Goal: Task Accomplishment & Management: Manage account settings

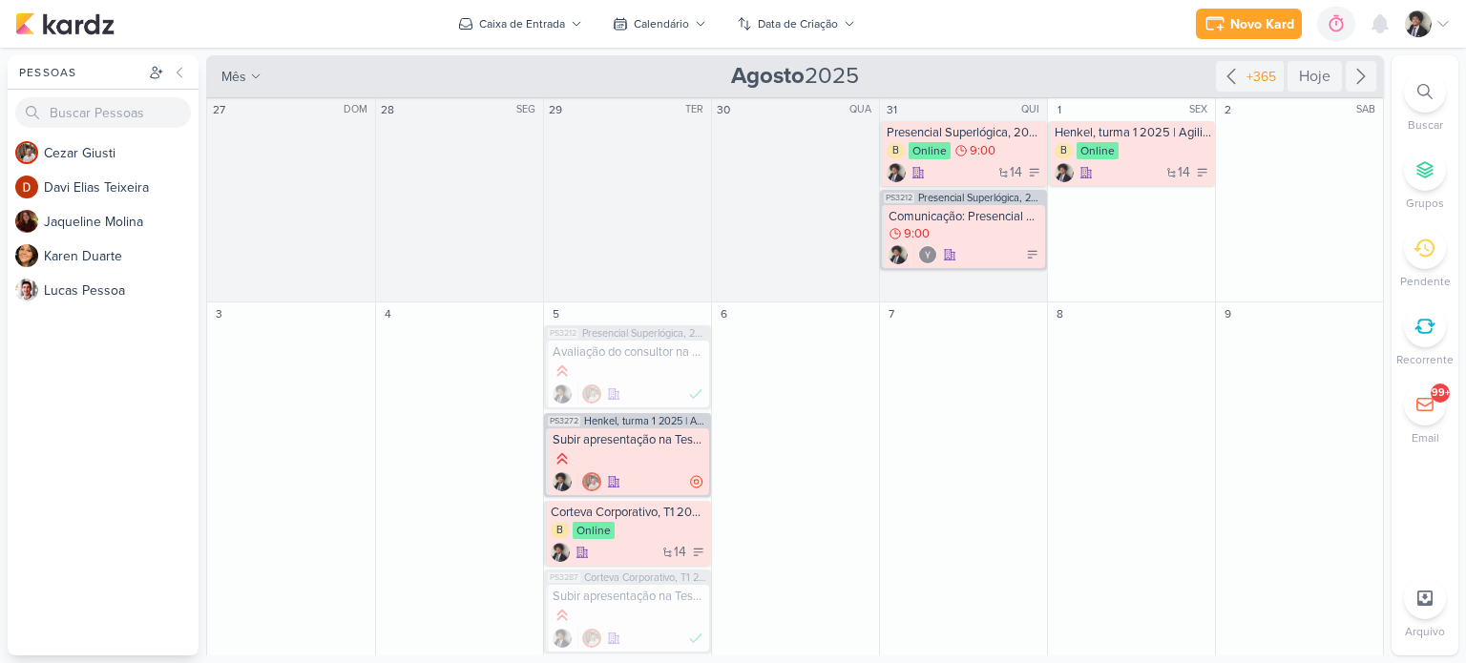
scroll to position [803, 0]
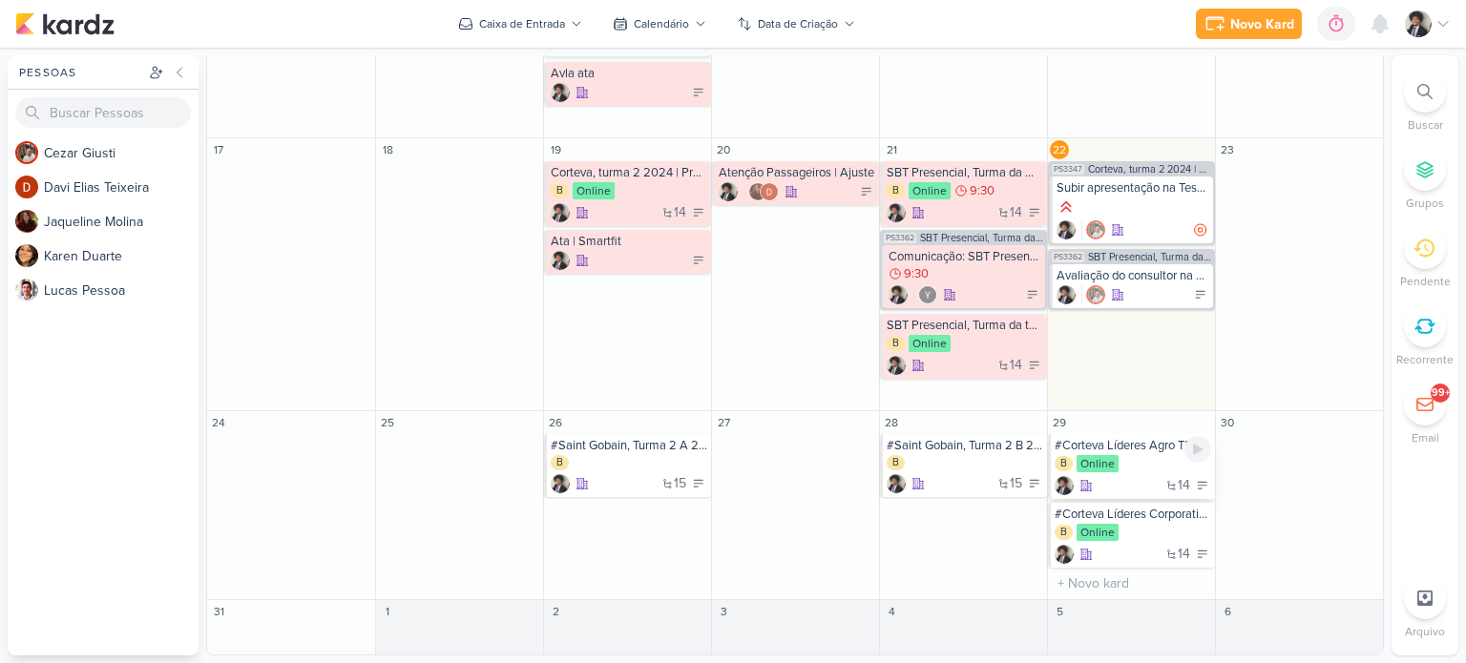
click at [1136, 473] on div "B Online" at bounding box center [1132, 464] width 156 height 19
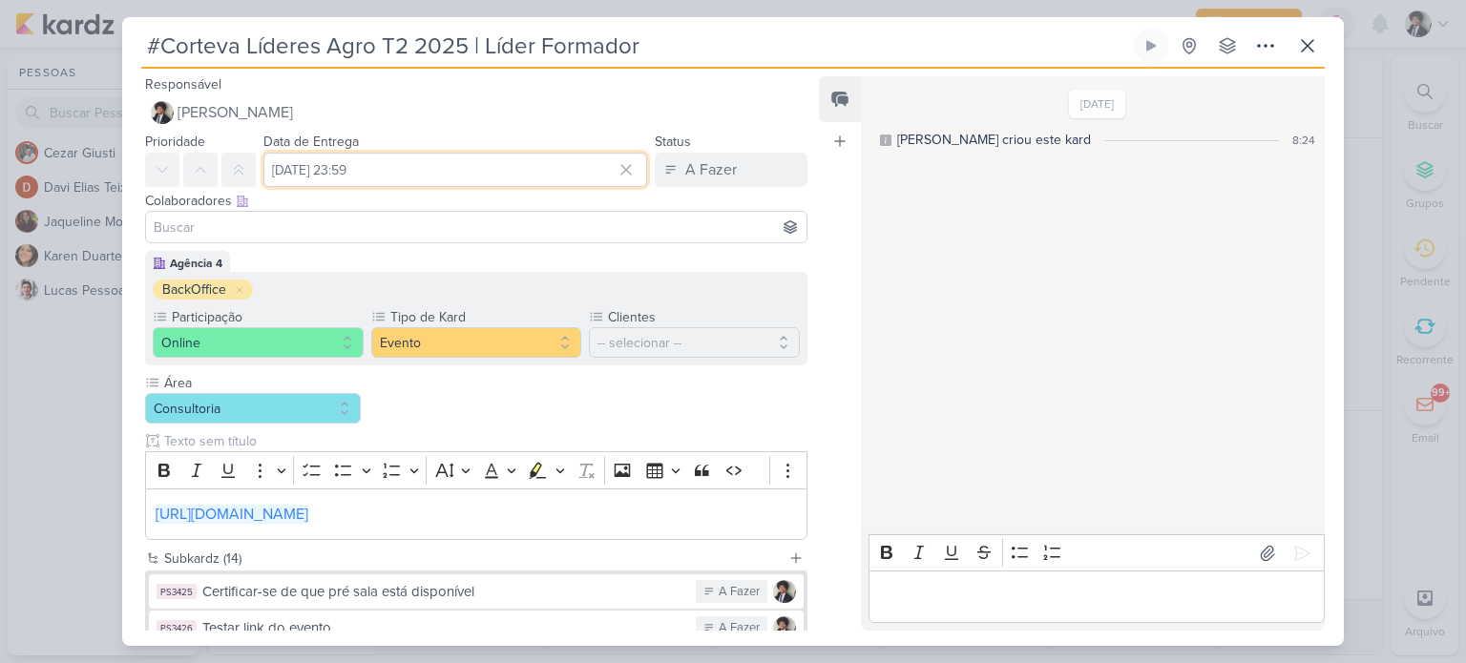
click at [397, 172] on input "[DATE] 23:59" at bounding box center [455, 170] width 384 height 34
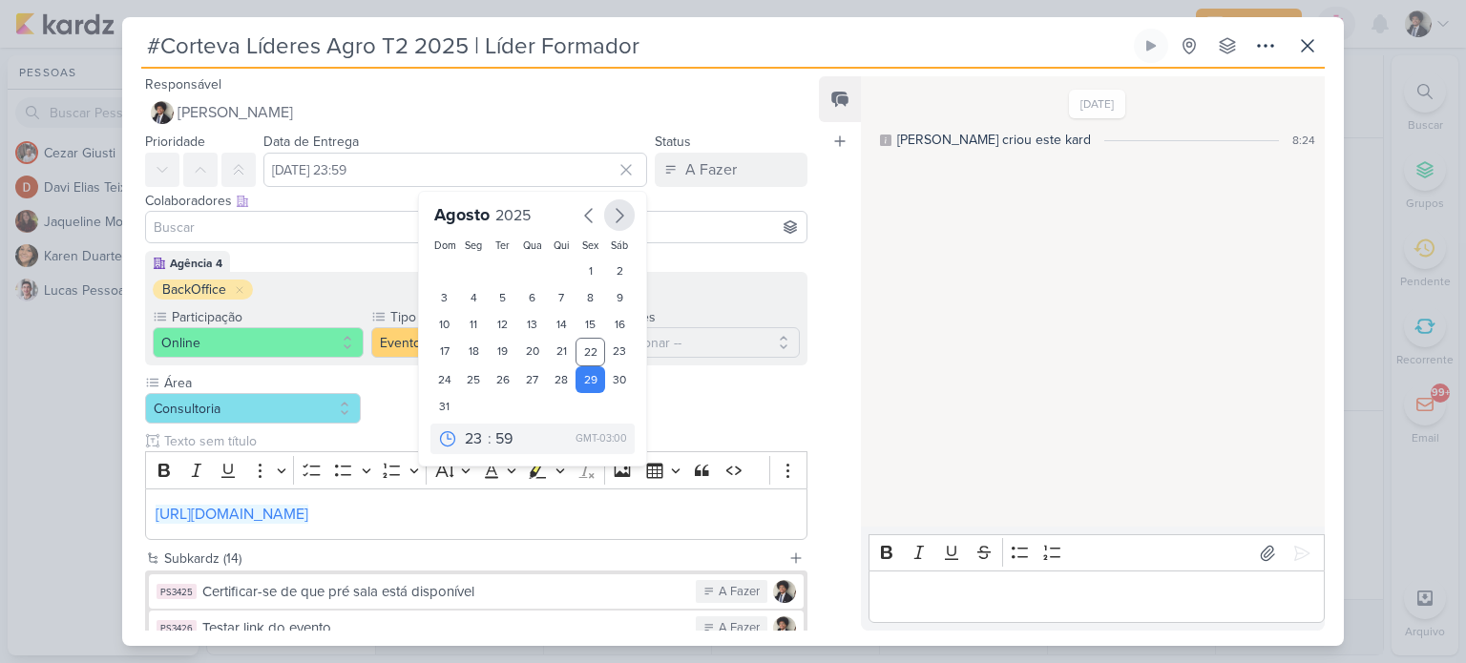
click at [611, 217] on icon "button" at bounding box center [619, 215] width 23 height 23
click at [580, 279] on div "5" at bounding box center [590, 271] width 30 height 27
type input "[DATE] 23:59"
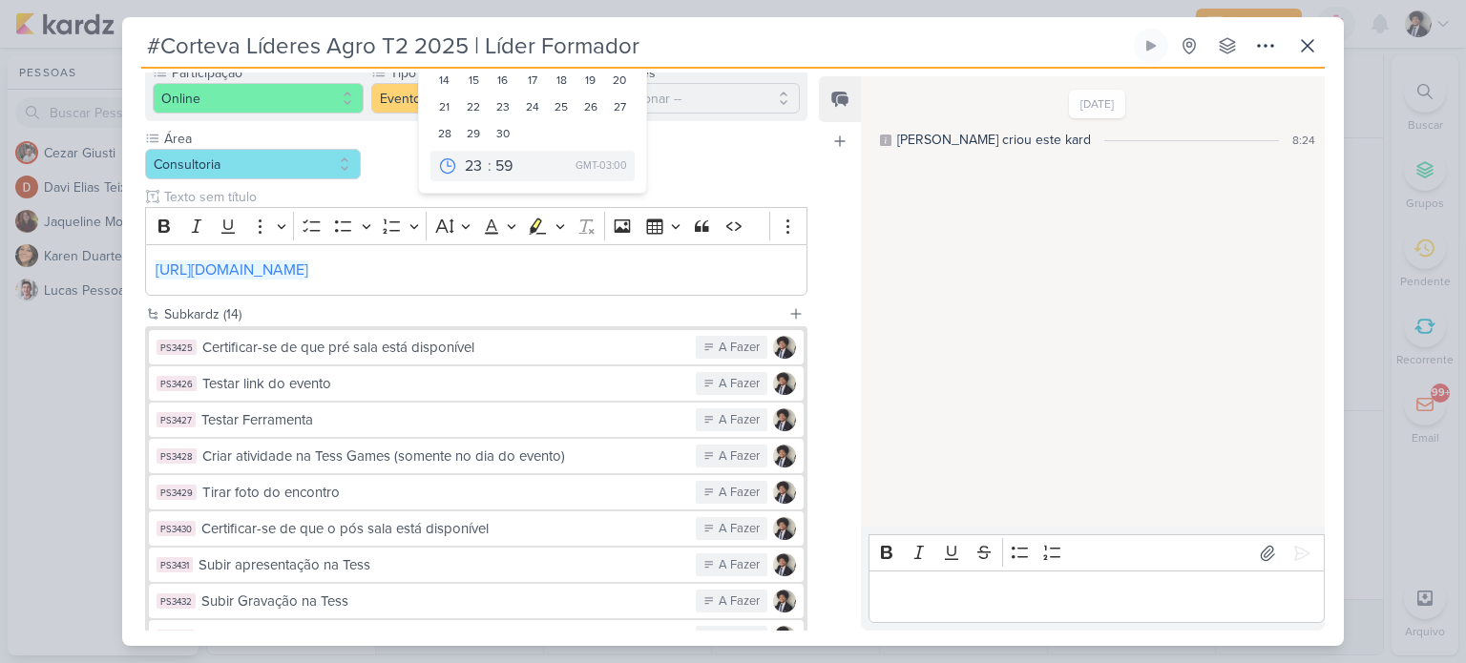
scroll to position [246, 0]
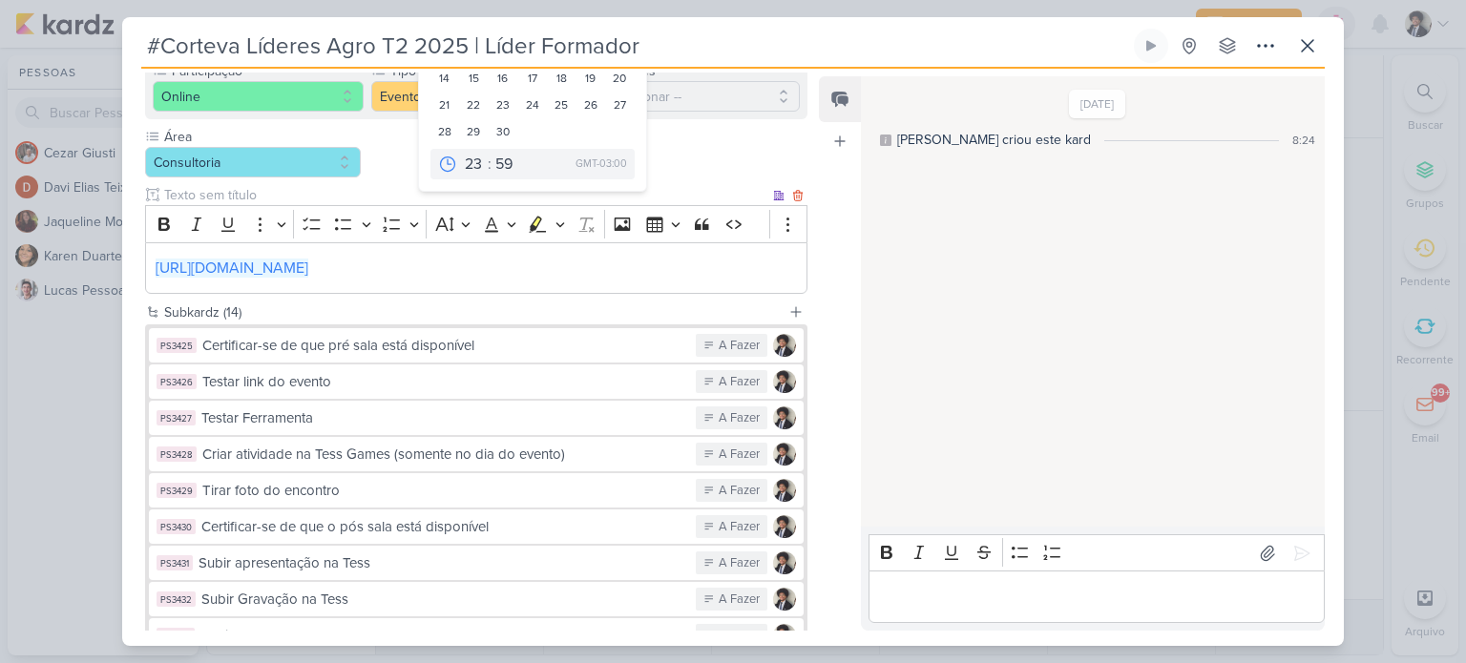
click at [718, 186] on input "text" at bounding box center [464, 195] width 609 height 20
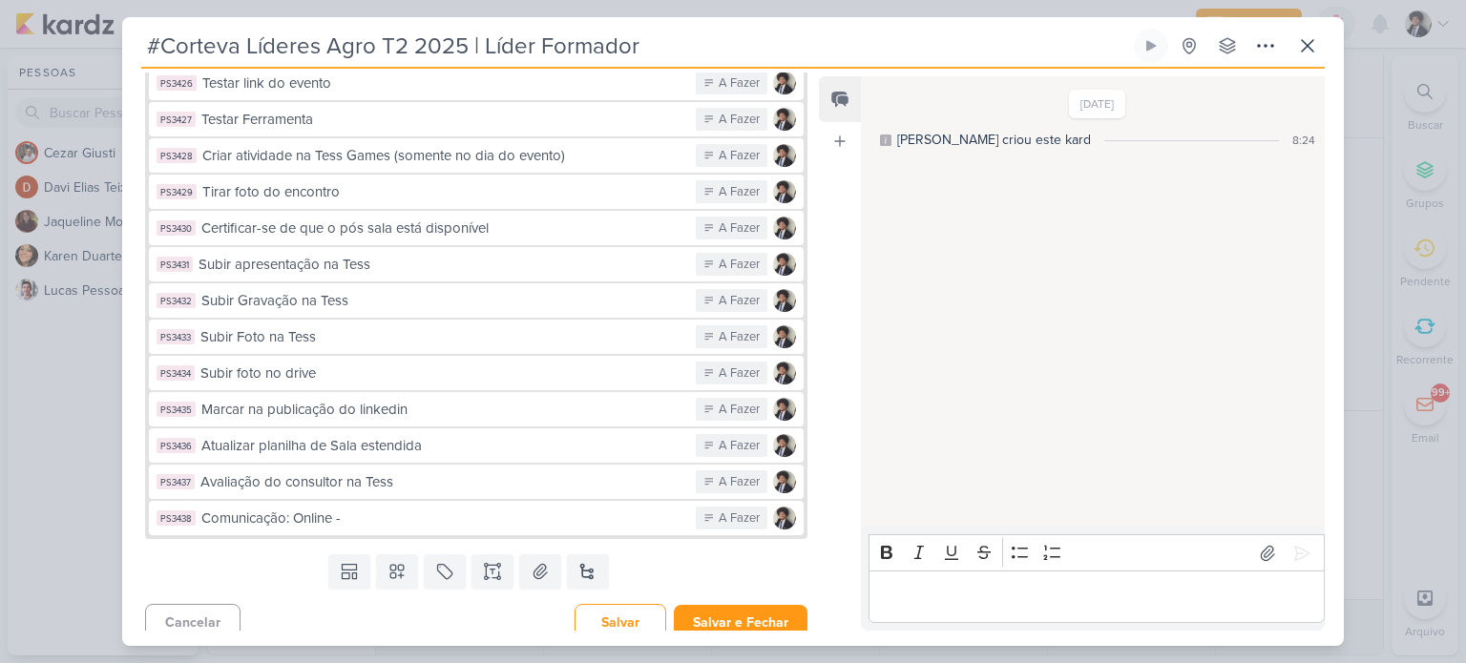
scroll to position [557, 0]
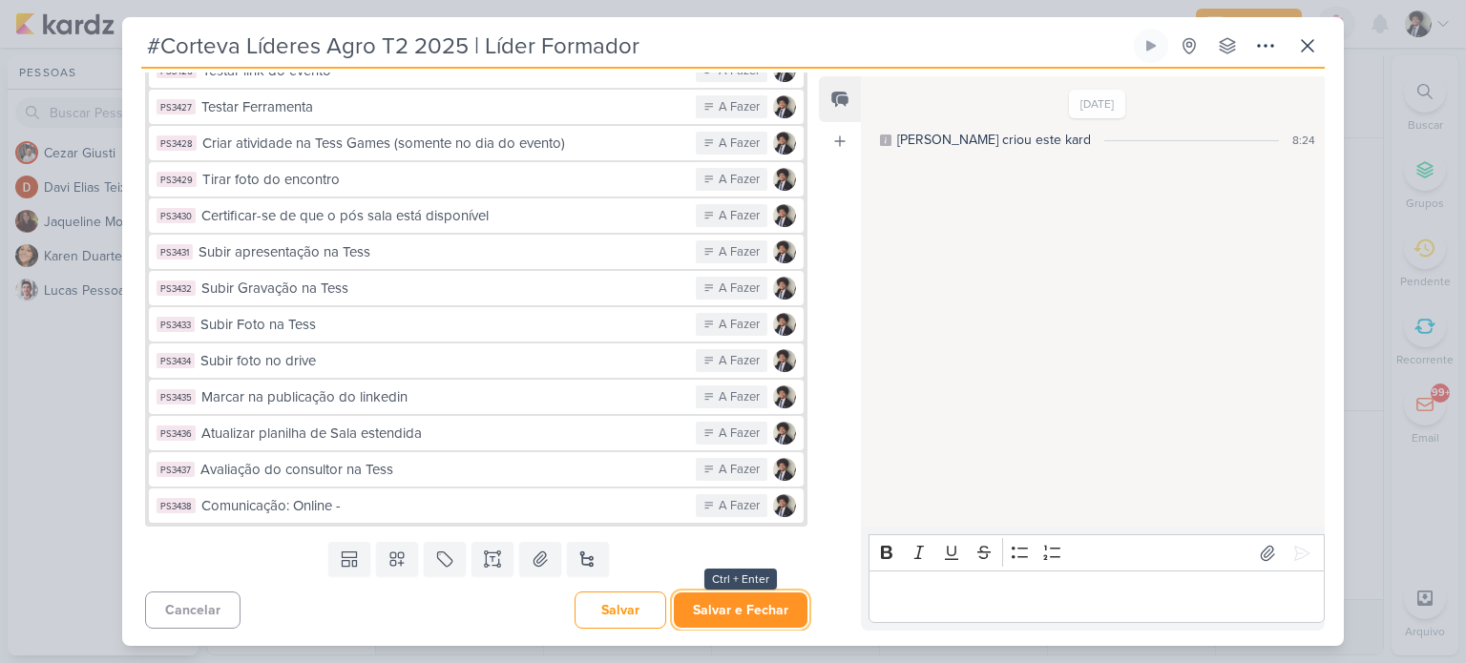
click at [750, 600] on button "Salvar e Fechar" at bounding box center [741, 610] width 134 height 35
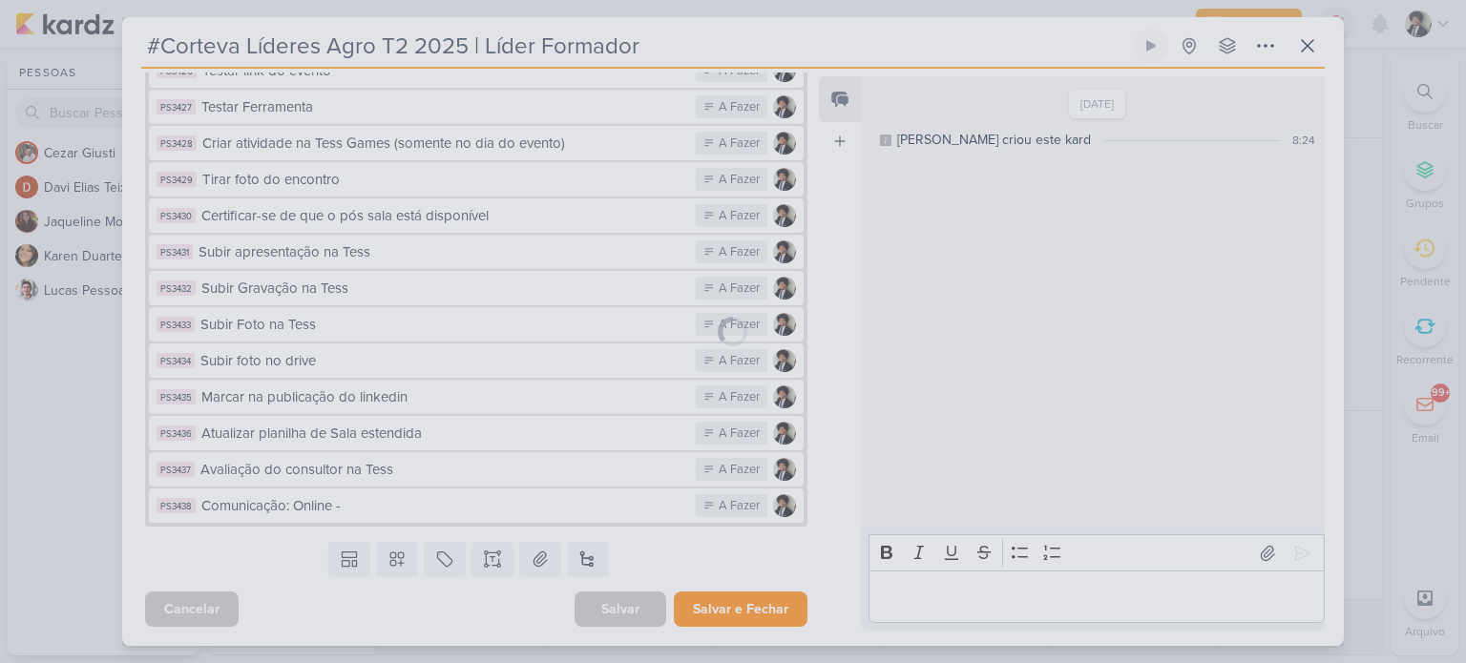
scroll to position [556, 0]
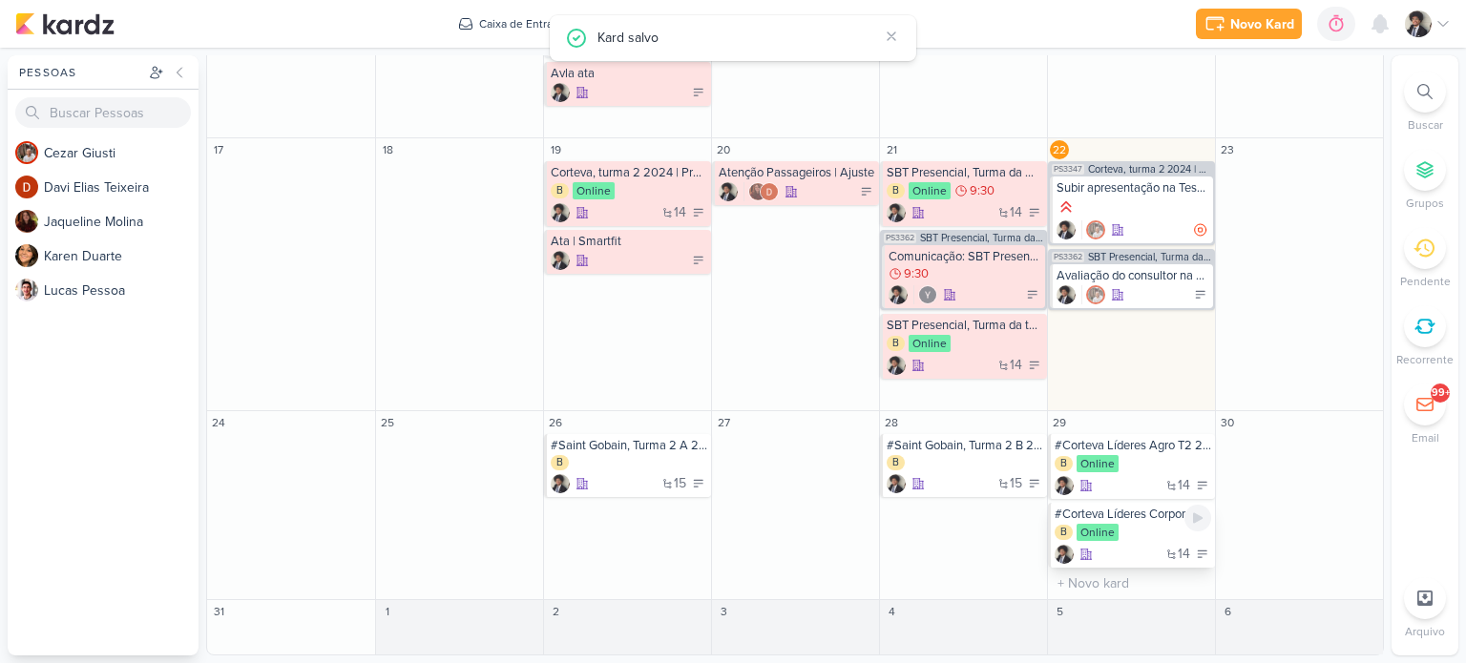
click at [1127, 524] on div "B Online" at bounding box center [1132, 533] width 156 height 19
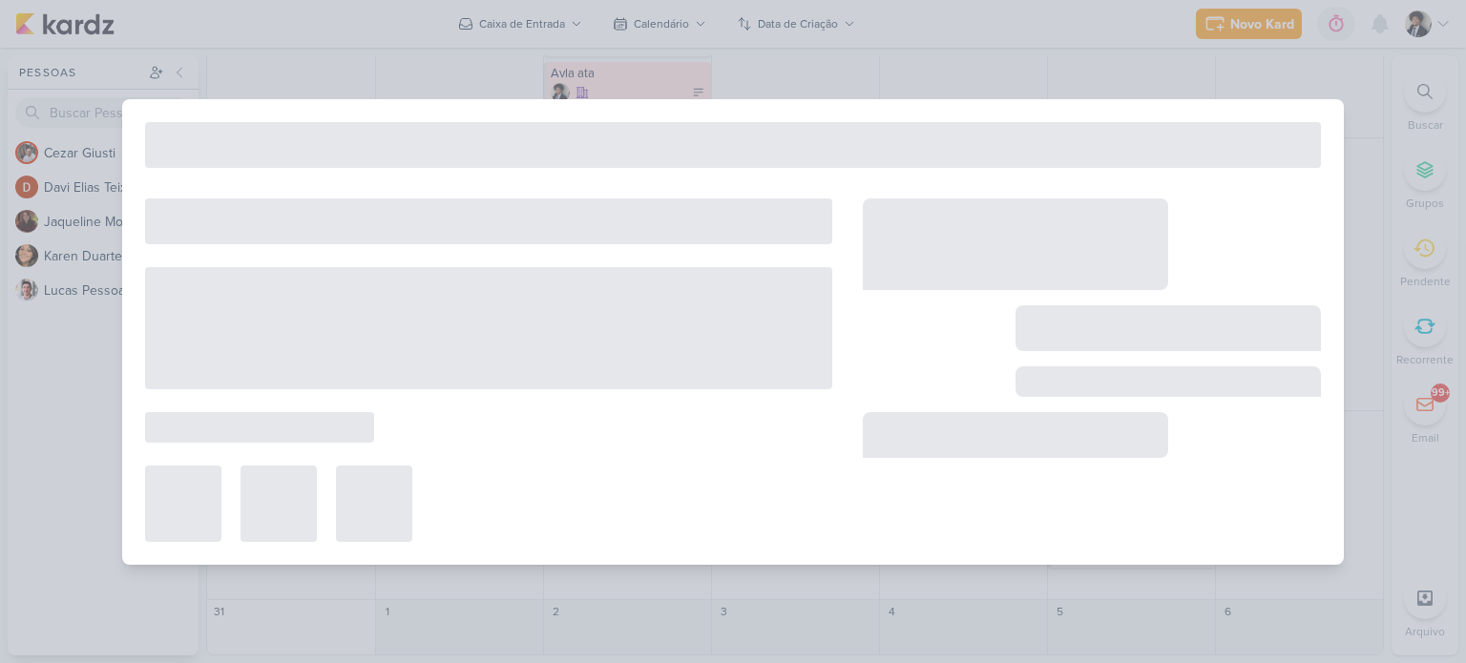
scroll to position [800, 0]
type input "#Corteva Líderes Corporativo T2 2025 | Líder Formador"
type input "[DATE] 23:59"
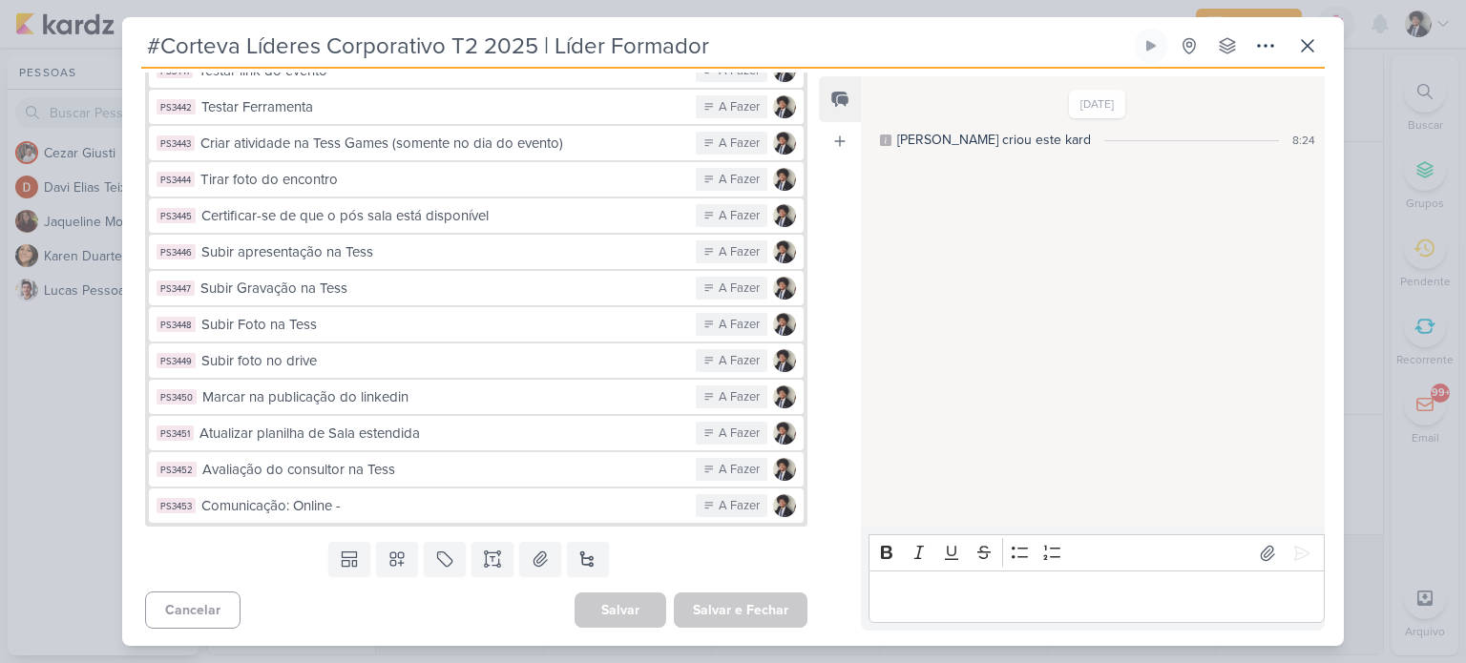
scroll to position [0, 0]
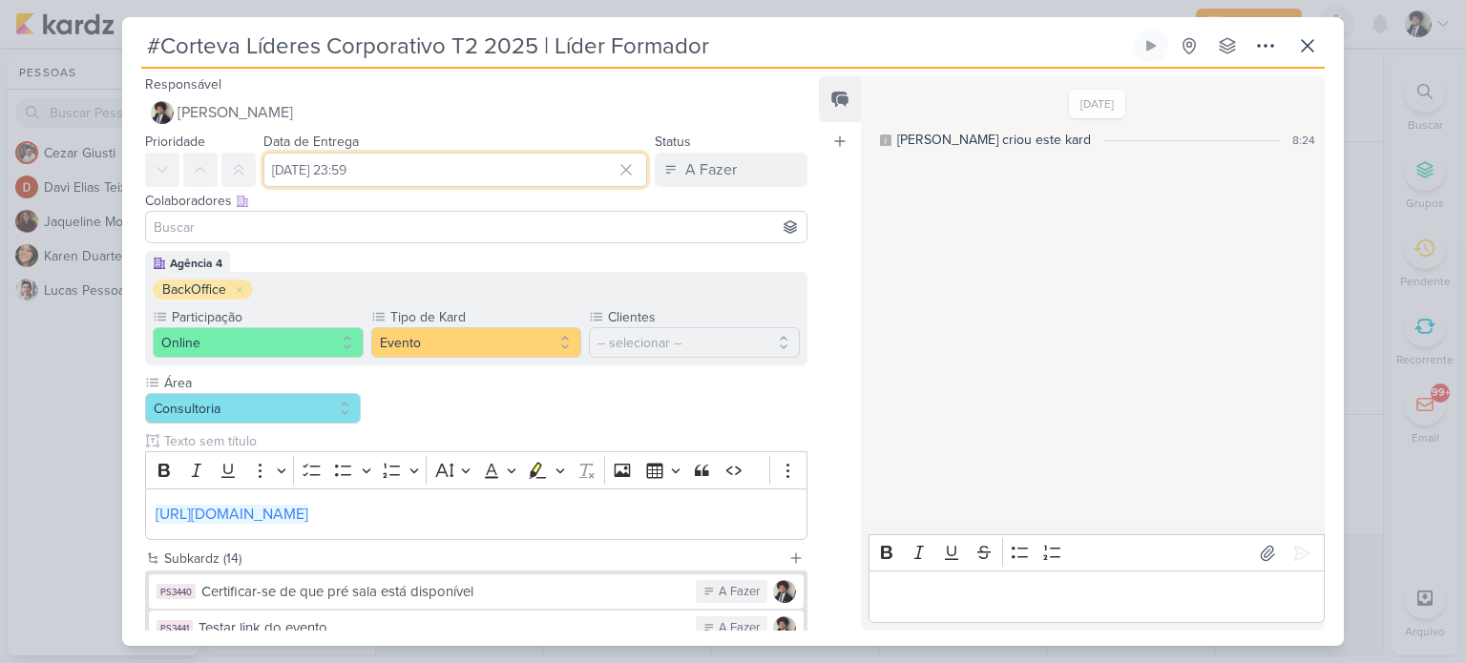
click at [367, 174] on input "[DATE] 23:59" at bounding box center [455, 170] width 384 height 34
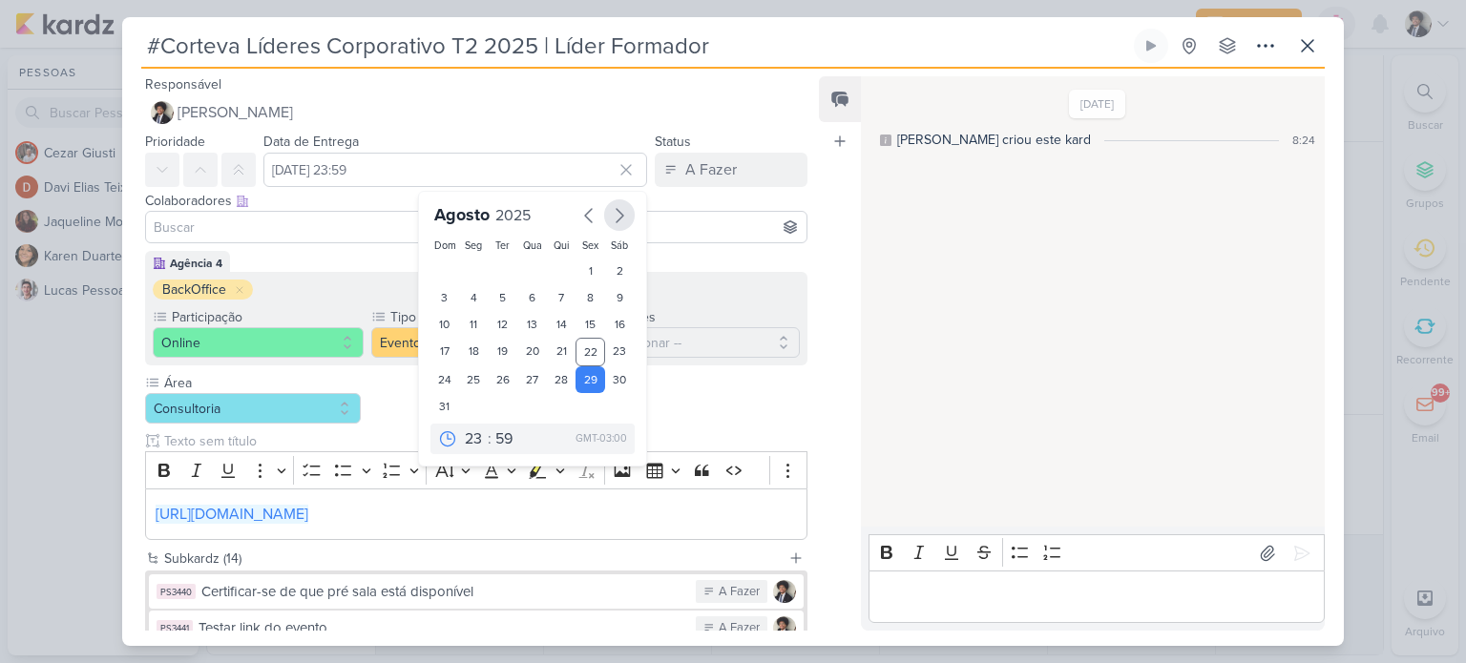
click at [610, 219] on icon "button" at bounding box center [619, 215] width 23 height 23
click at [589, 271] on div "5" at bounding box center [590, 271] width 30 height 27
type input "[DATE] 23:59"
click at [733, 401] on div "Área Consultoria" at bounding box center [476, 456] width 662 height 167
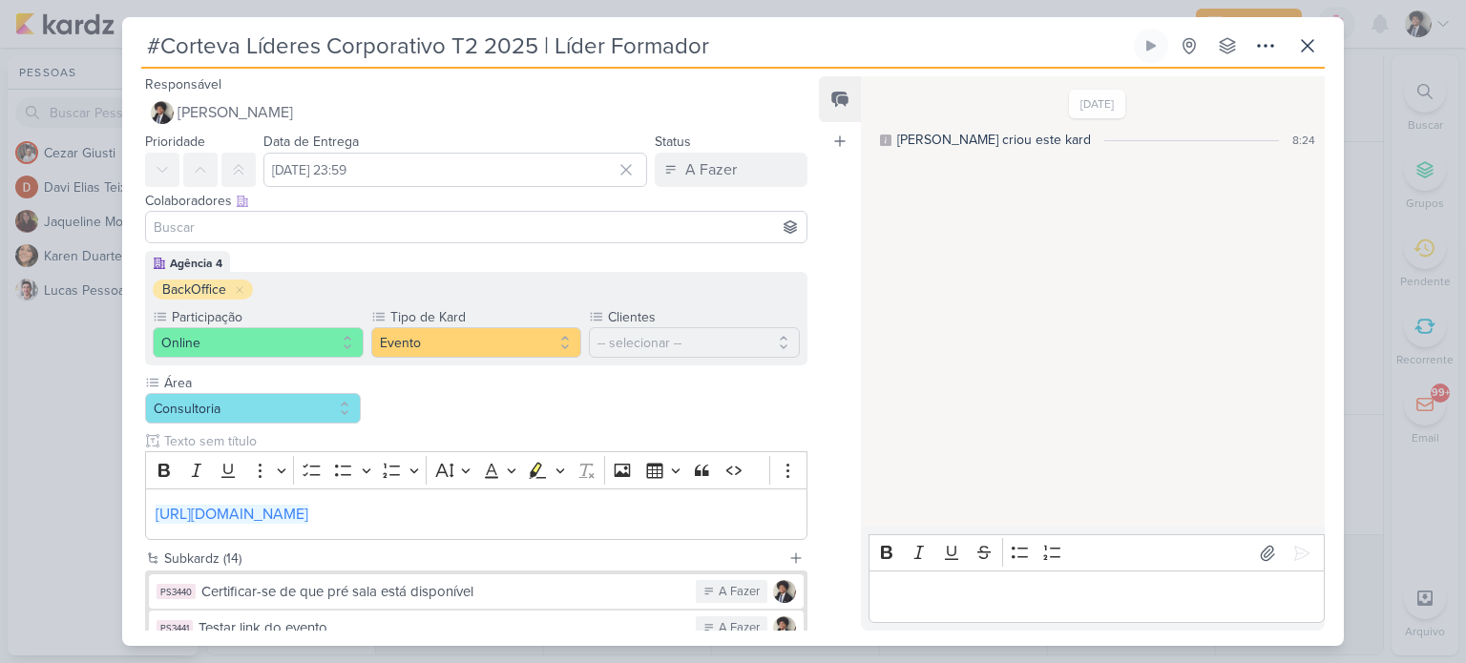
scroll to position [557, 0]
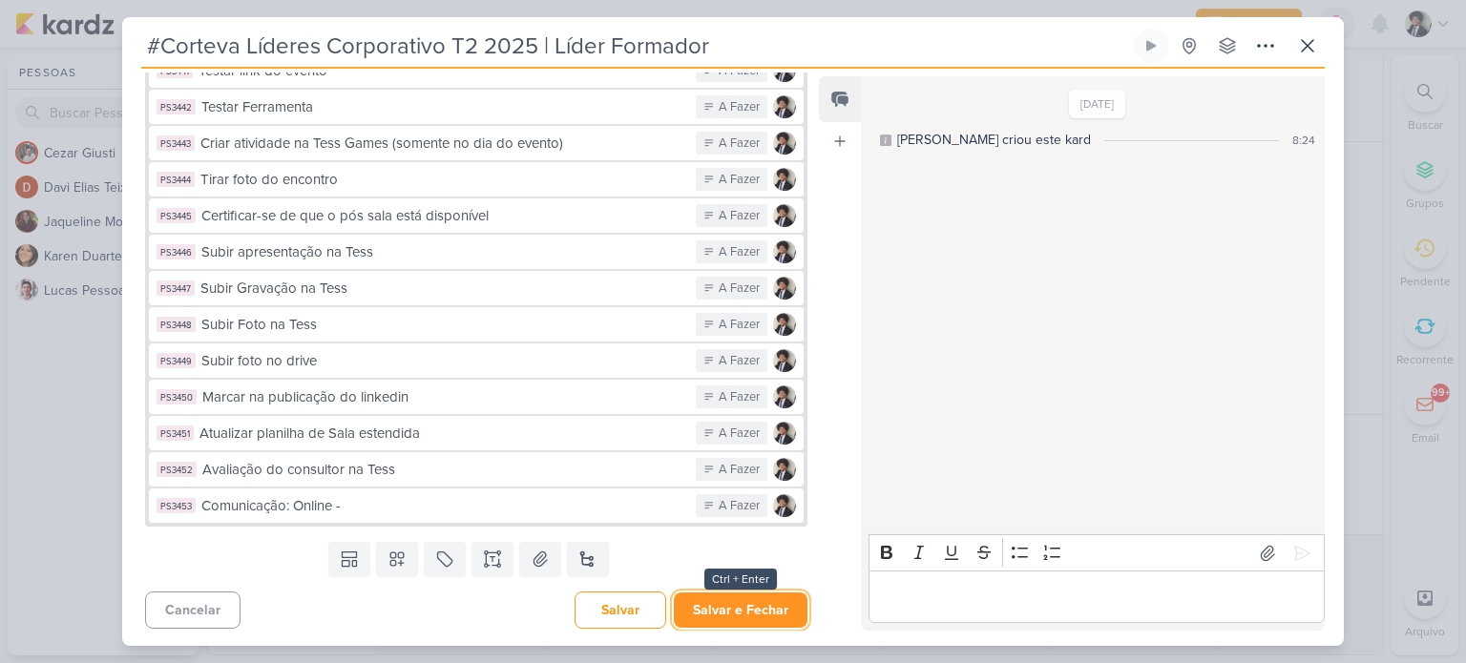
click at [774, 614] on button "Salvar e Fechar" at bounding box center [741, 610] width 134 height 35
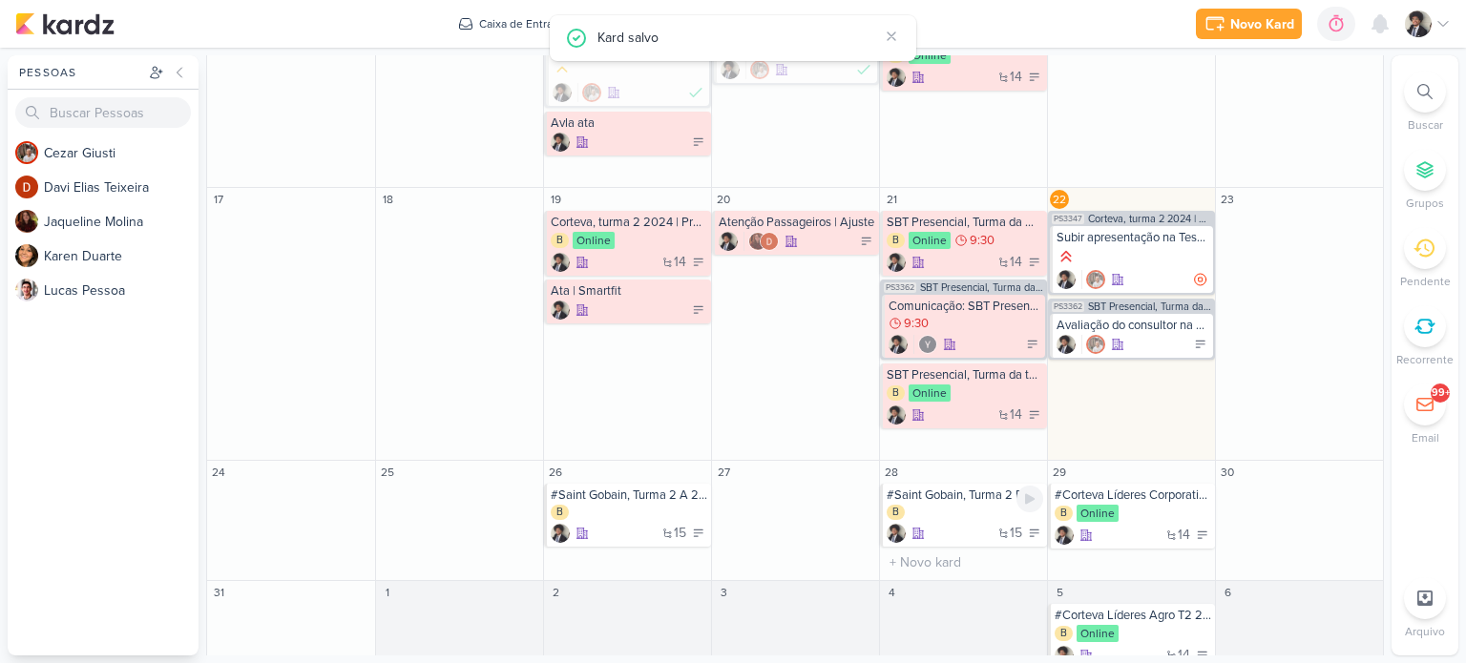
scroll to position [752, 0]
click at [1143, 525] on div "B Online" at bounding box center [1132, 516] width 156 height 19
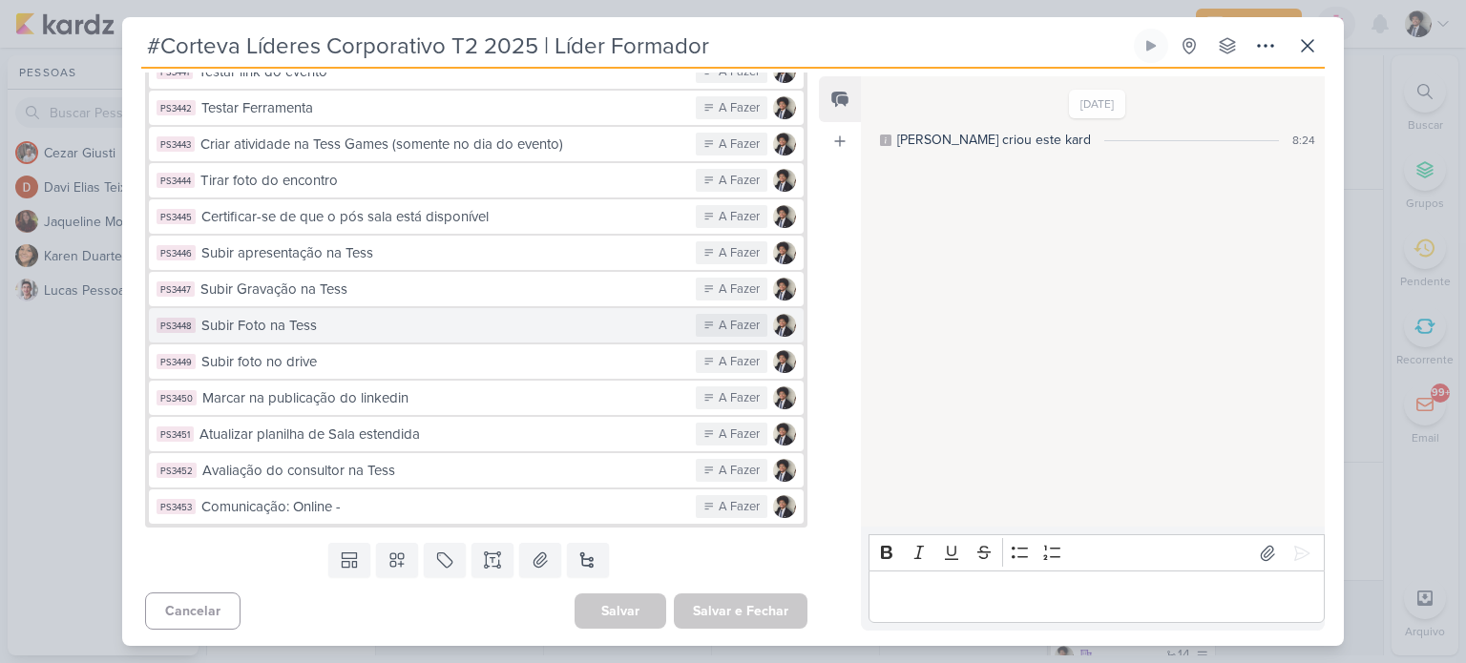
scroll to position [0, 0]
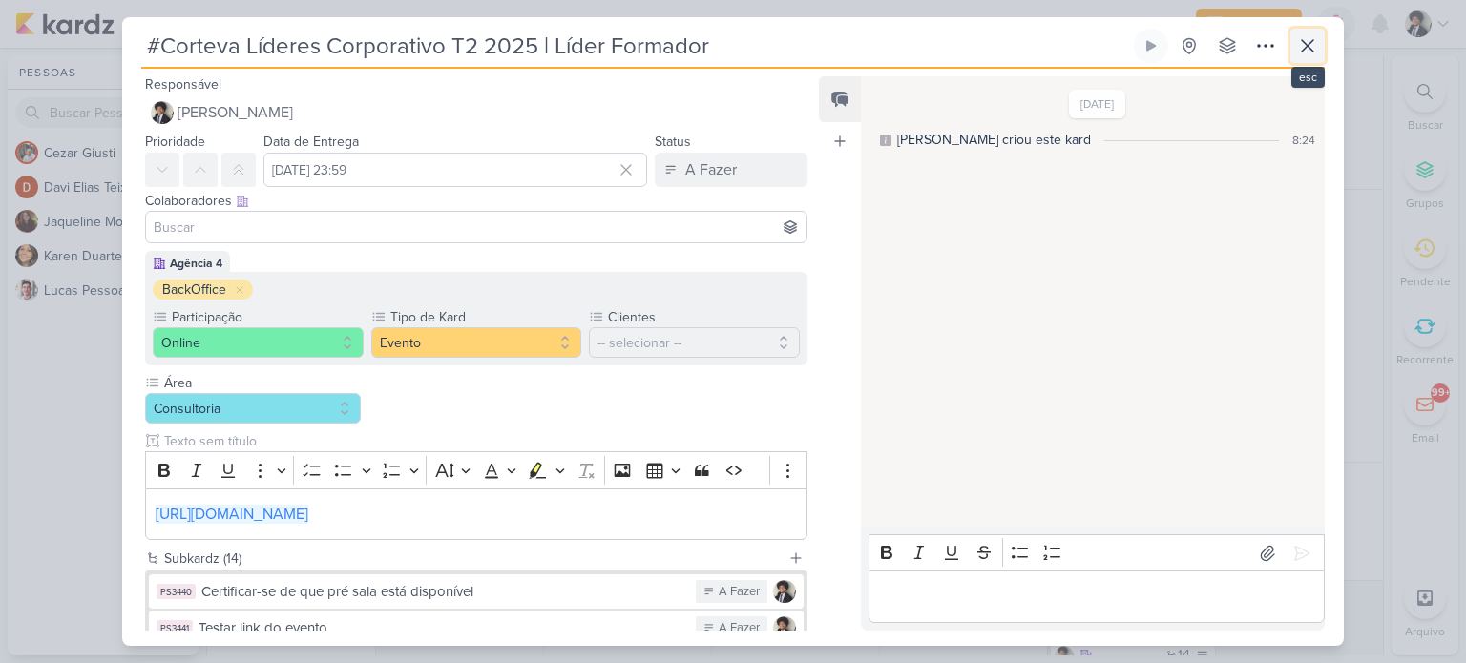
click at [1313, 56] on icon at bounding box center [1307, 45] width 23 height 23
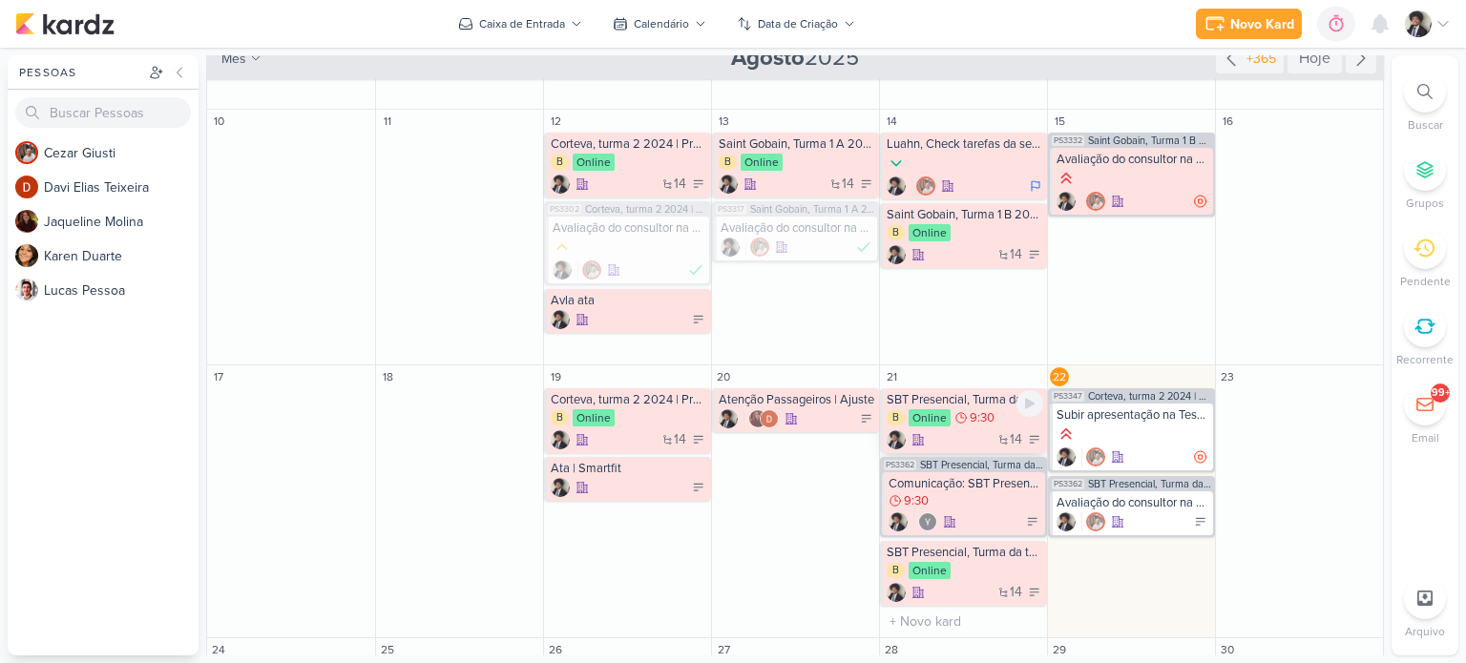
scroll to position [560, 0]
